Goal: Transaction & Acquisition: Purchase product/service

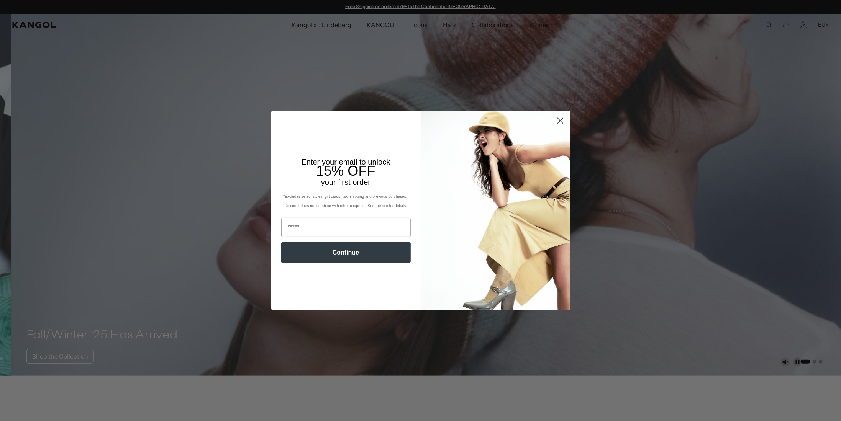
click at [554, 125] on circle "Close dialog" at bounding box center [560, 121] width 13 height 13
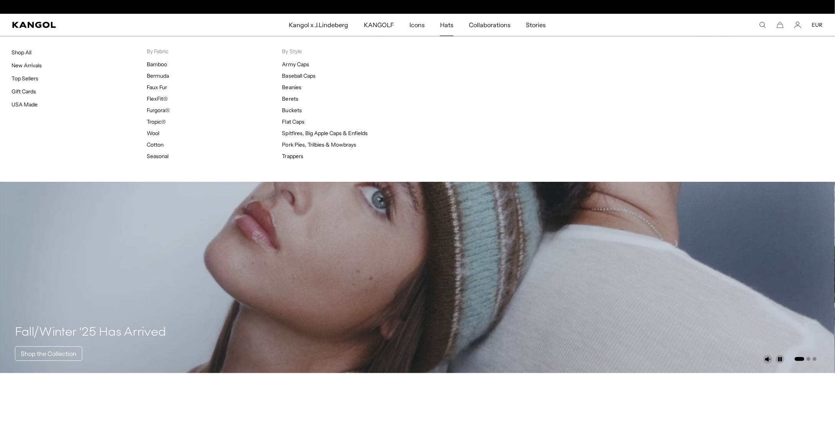
scroll to position [0, 158]
click at [449, 26] on span "Hats" at bounding box center [446, 25] width 13 height 22
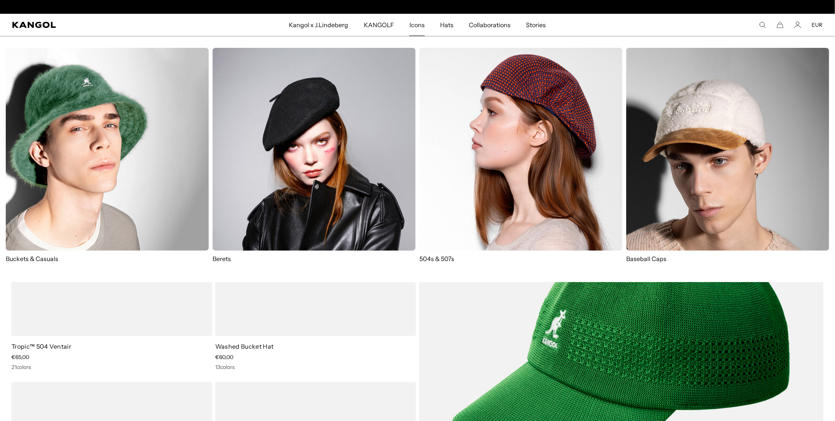
scroll to position [0, 158]
click at [271, 180] on img at bounding box center [314, 149] width 203 height 203
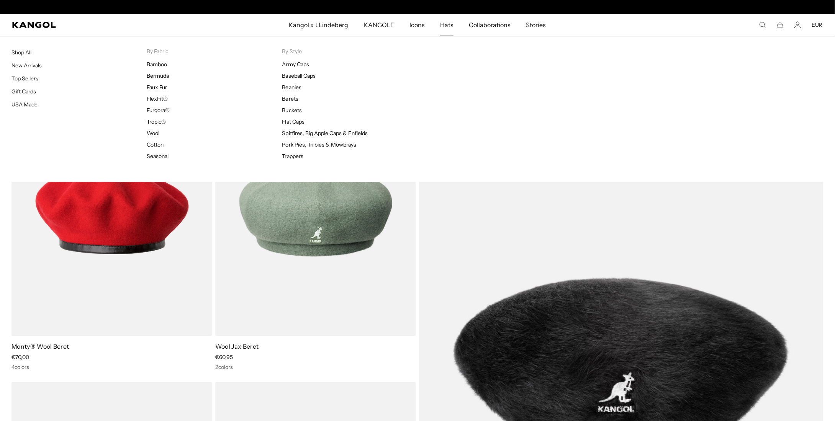
scroll to position [0, 158]
click at [29, 53] on link "Shop All" at bounding box center [21, 52] width 20 height 7
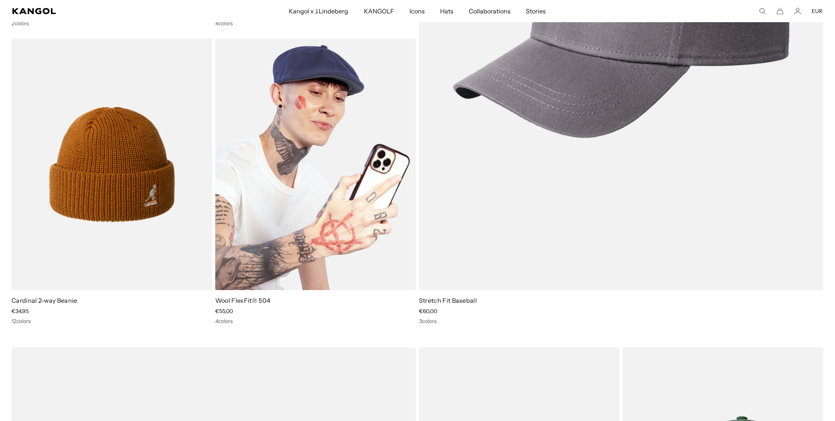
scroll to position [0, 158]
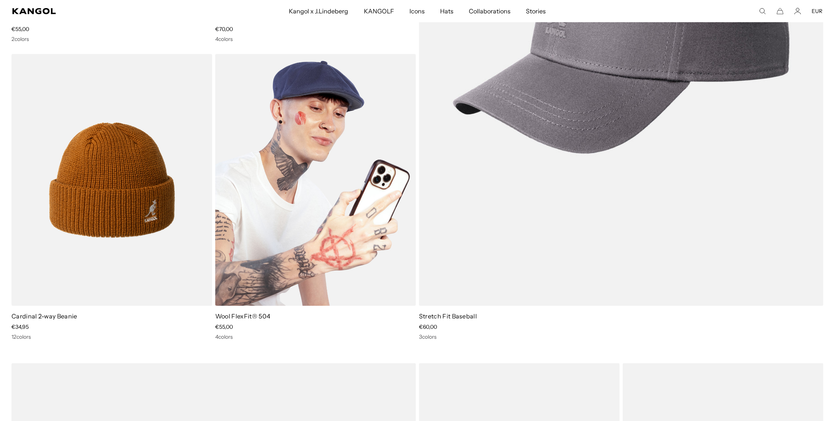
click at [353, 145] on img at bounding box center [315, 180] width 201 height 252
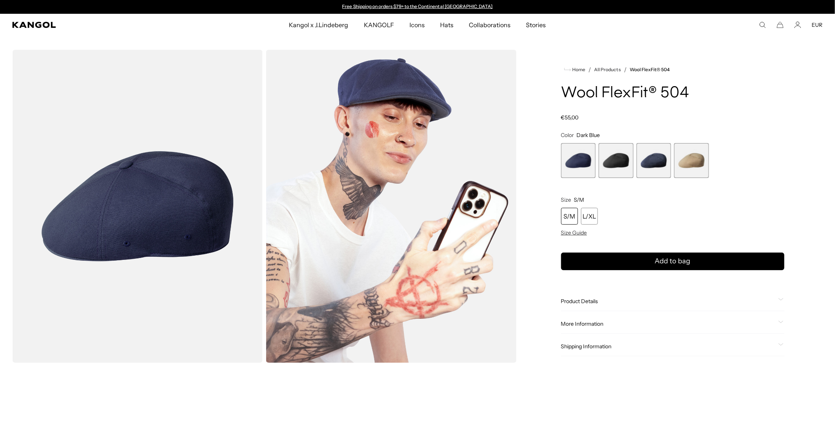
click at [607, 166] on span "2 of 4" at bounding box center [616, 160] width 35 height 35
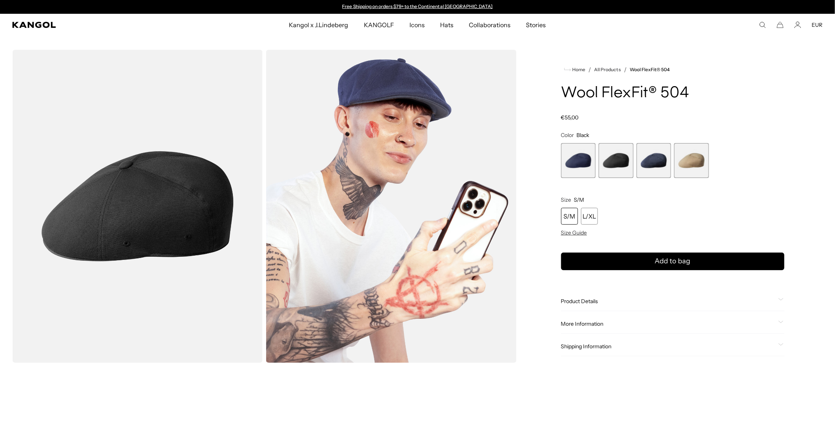
click at [471, 185] on img "Gallery Viewer" at bounding box center [391, 206] width 251 height 313
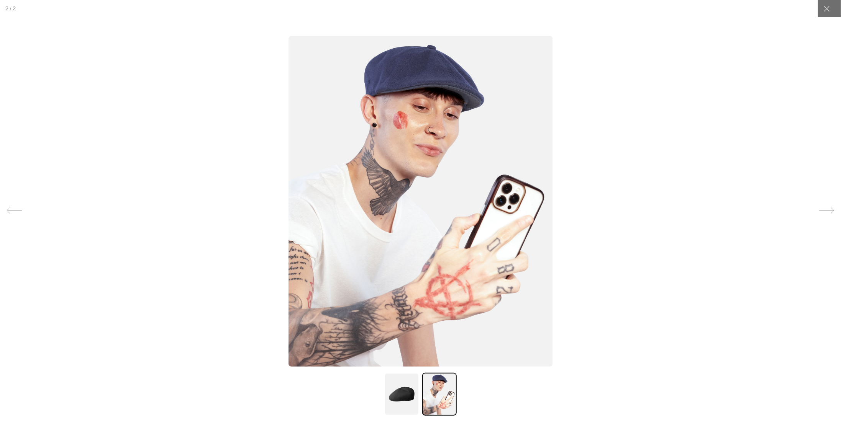
scroll to position [0, 158]
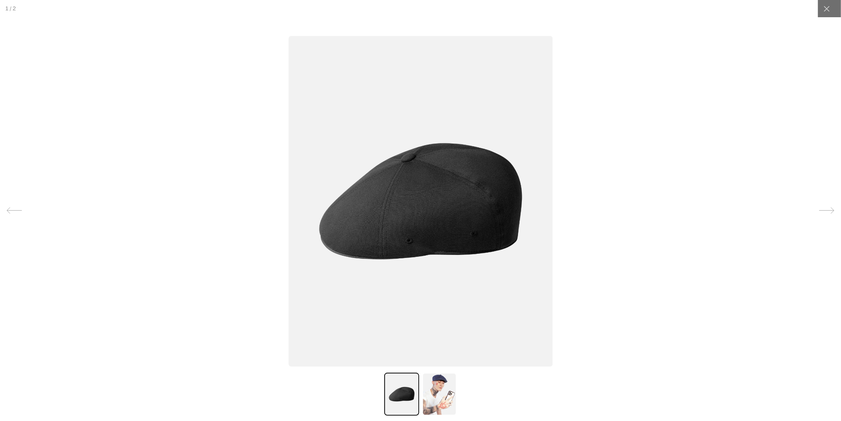
click at [630, 190] on div at bounding box center [420, 210] width 841 height 421
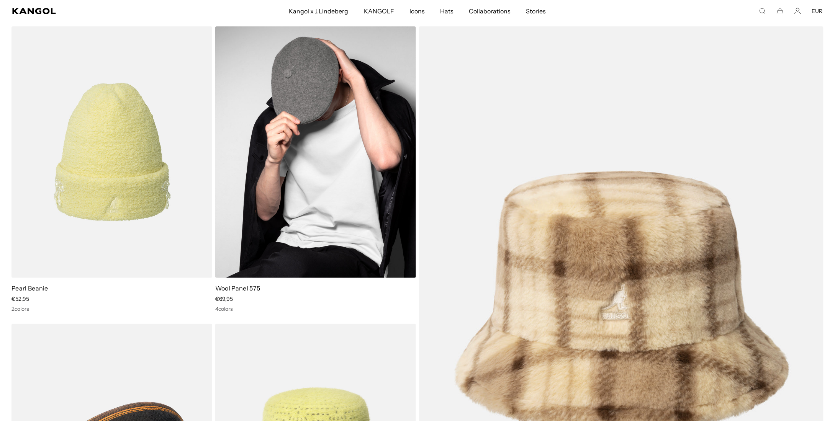
scroll to position [7318, 0]
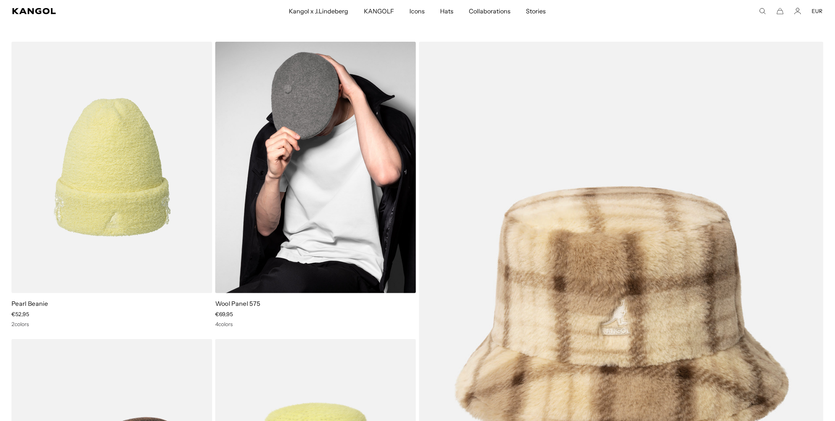
click at [331, 140] on img at bounding box center [315, 168] width 201 height 252
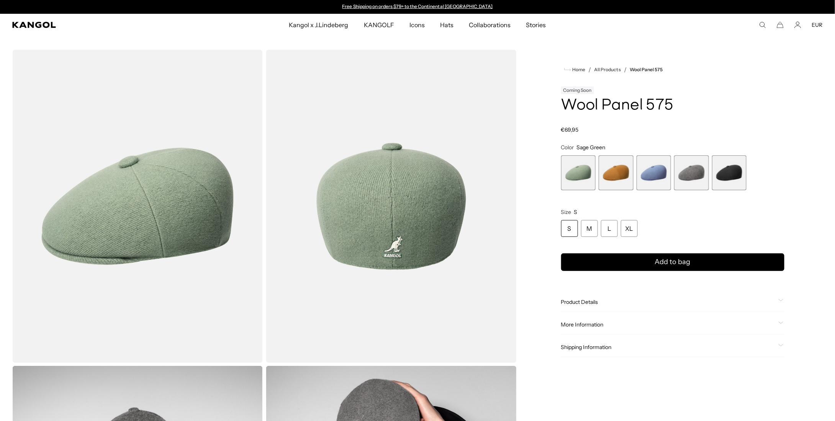
click at [721, 172] on span "5 of 5" at bounding box center [729, 173] width 35 height 35
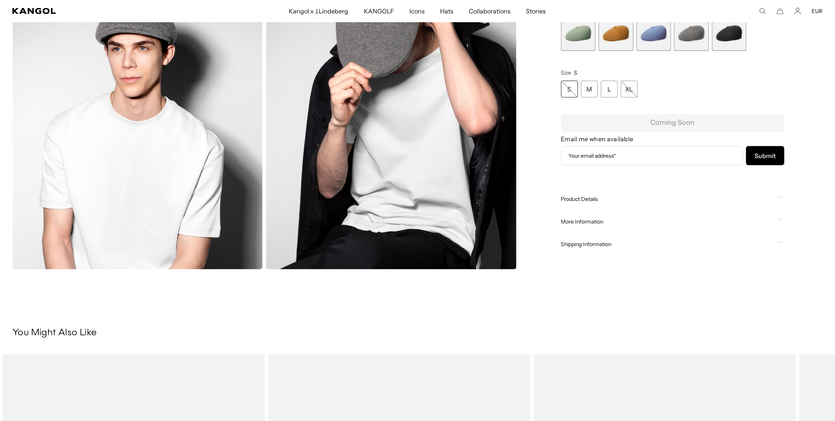
scroll to position [345, 0]
